Goal: Task Accomplishment & Management: Manage account settings

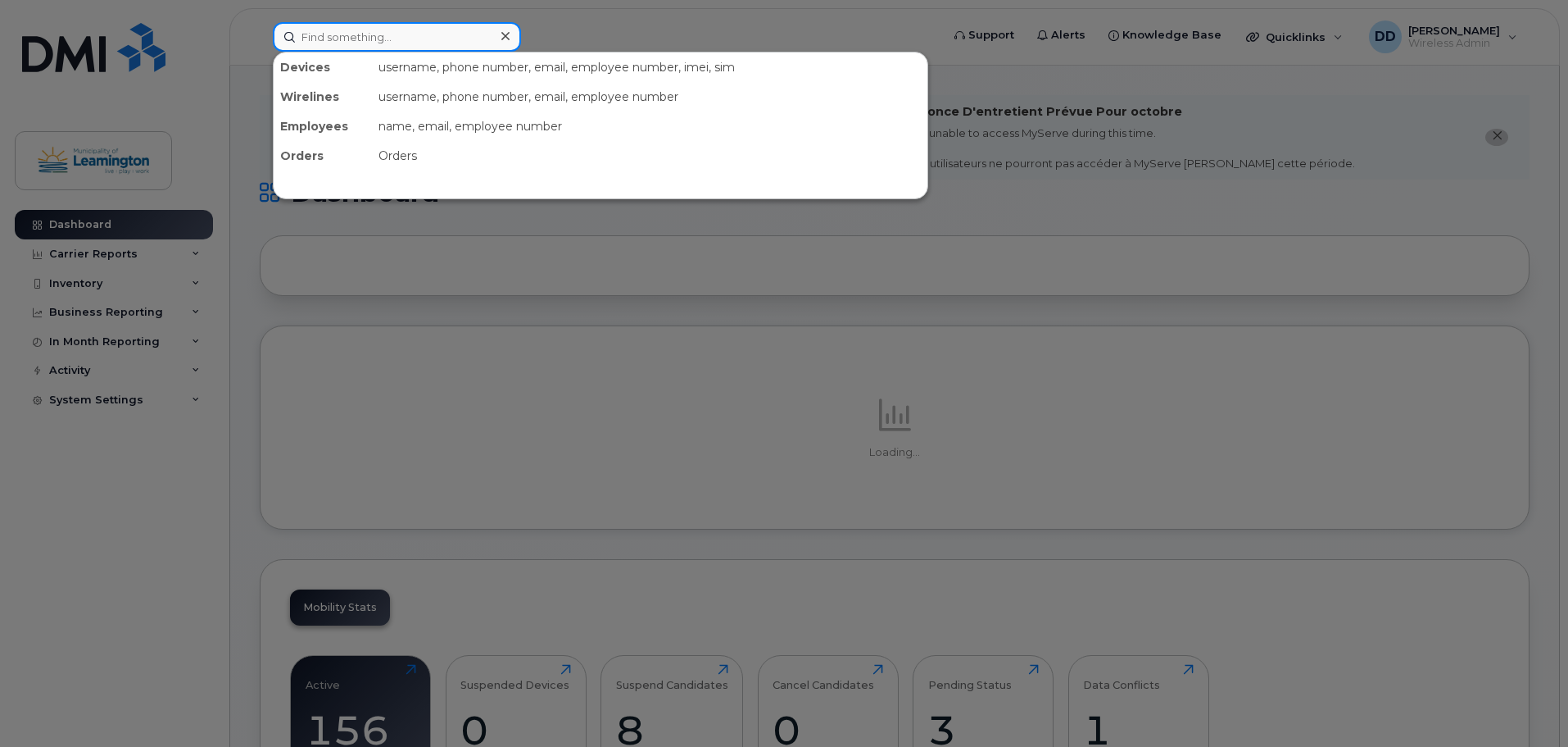
click at [376, 42] on input at bounding box center [396, 37] width 249 height 29
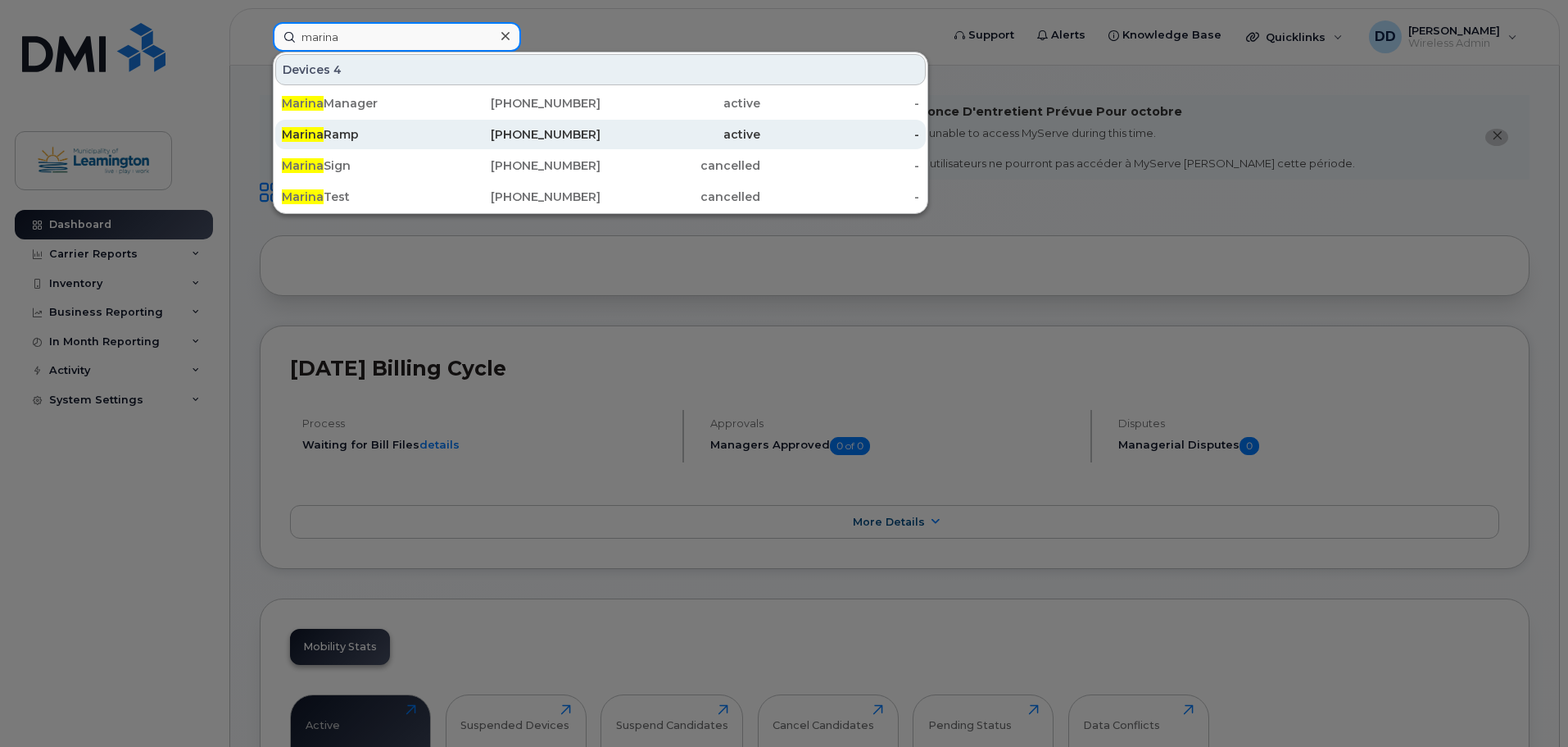
type input "marina"
click at [321, 136] on span "Marina" at bounding box center [302, 135] width 42 height 15
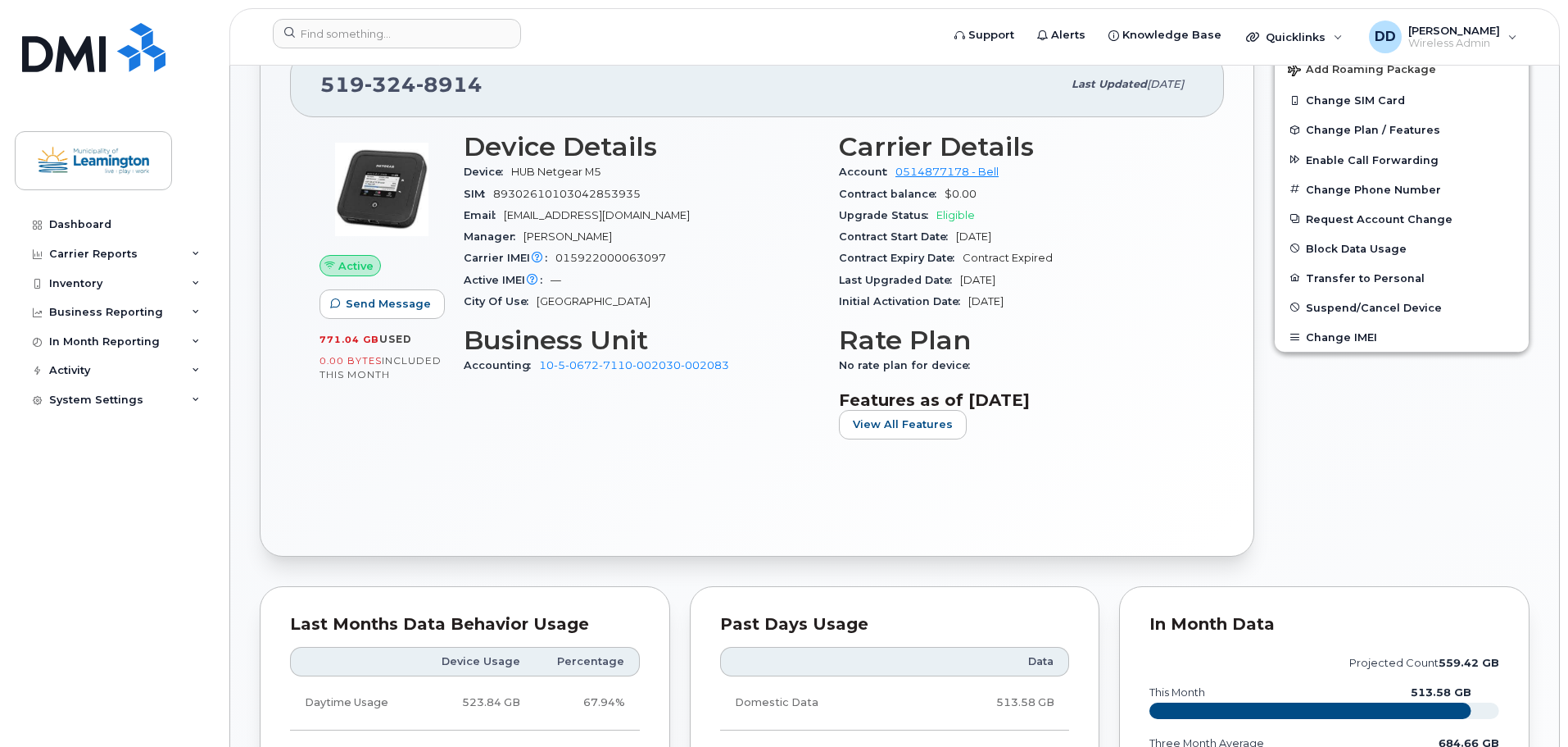
scroll to position [574, 0]
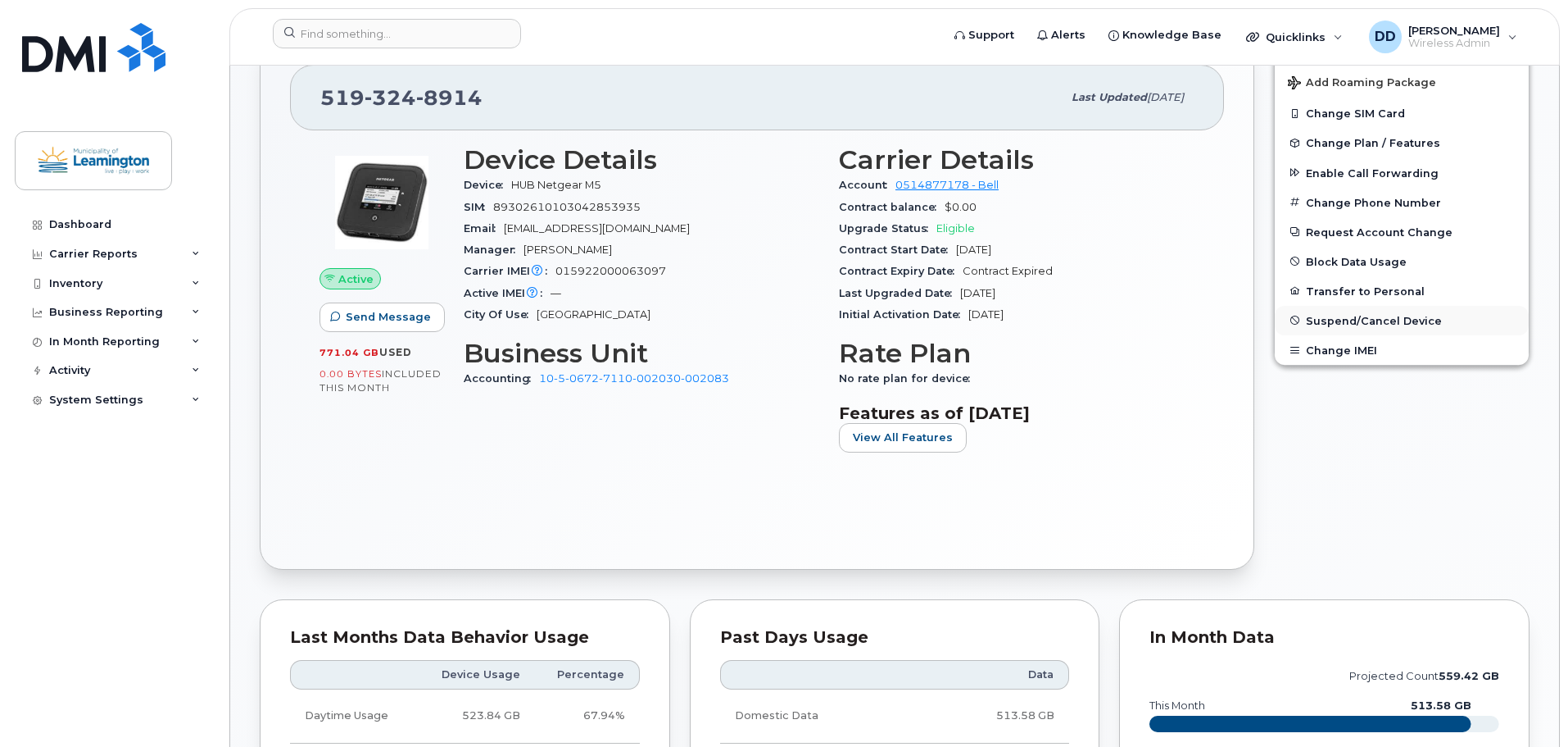
click at [1400, 315] on span "Suspend/Cancel Device" at bounding box center [1374, 320] width 136 height 12
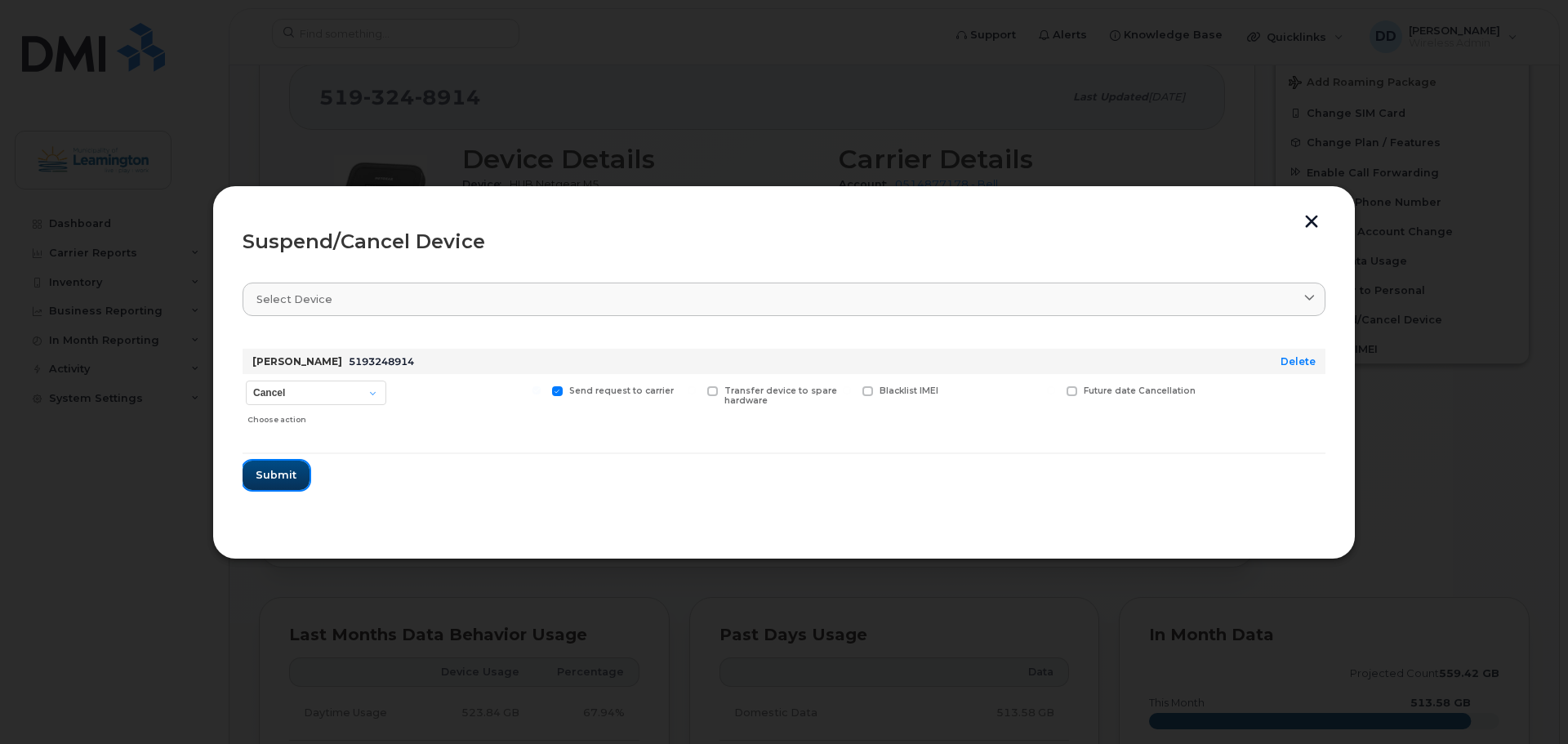
click at [270, 474] on span "Submit" at bounding box center [276, 474] width 41 height 15
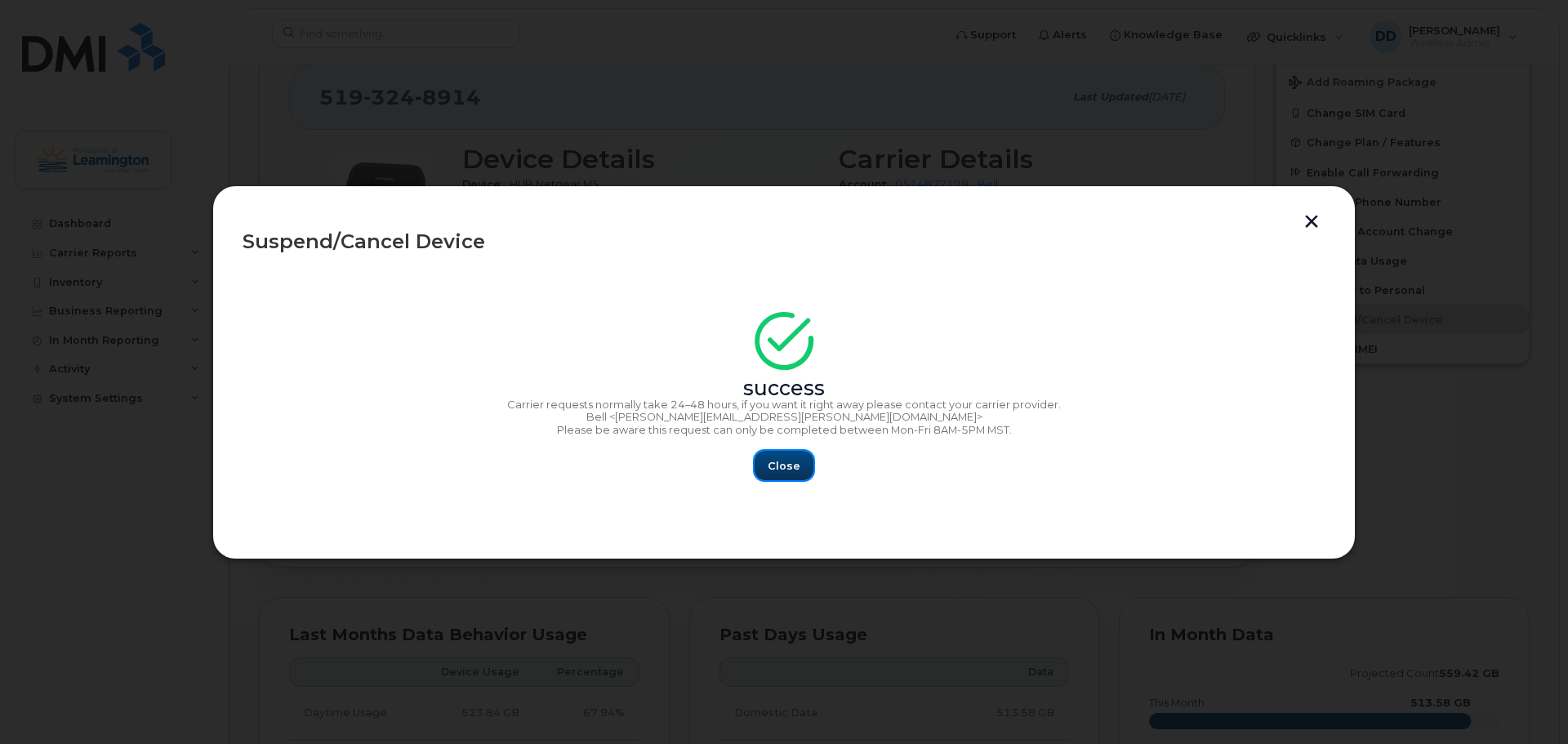
click at [796, 469] on span "Close" at bounding box center [784, 465] width 33 height 15
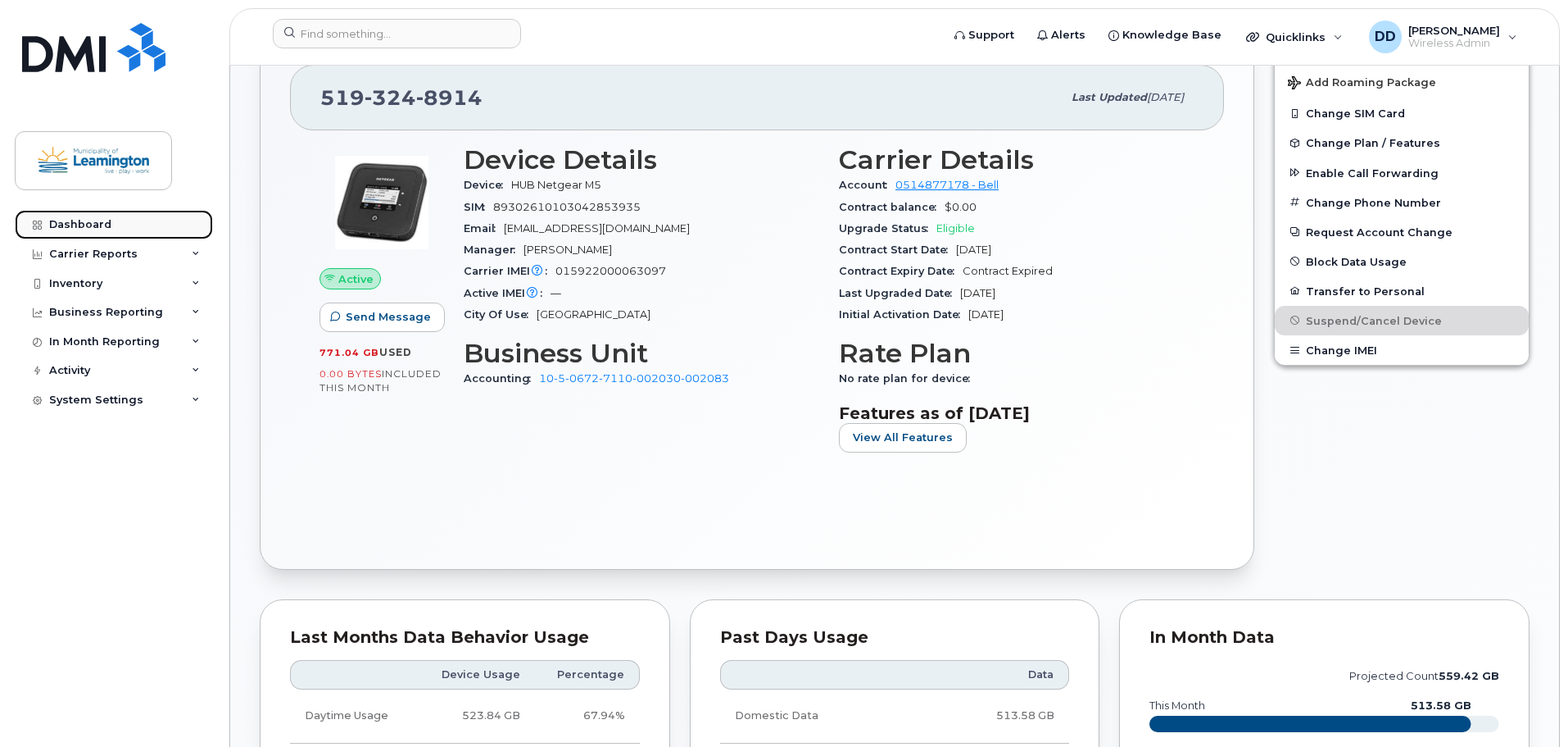
click at [78, 222] on div "Dashboard" at bounding box center [80, 225] width 62 height 13
